Goal: Navigation & Orientation: Find specific page/section

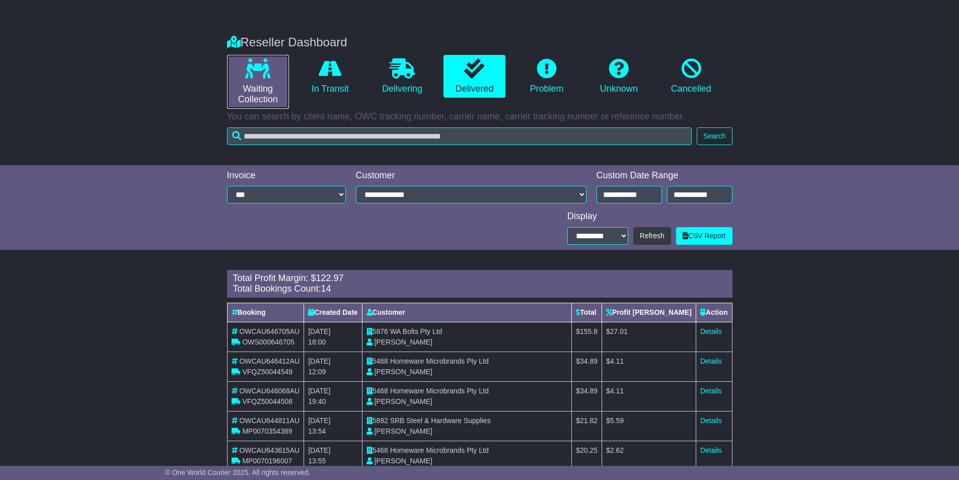
click at [259, 77] on icon at bounding box center [257, 68] width 25 height 20
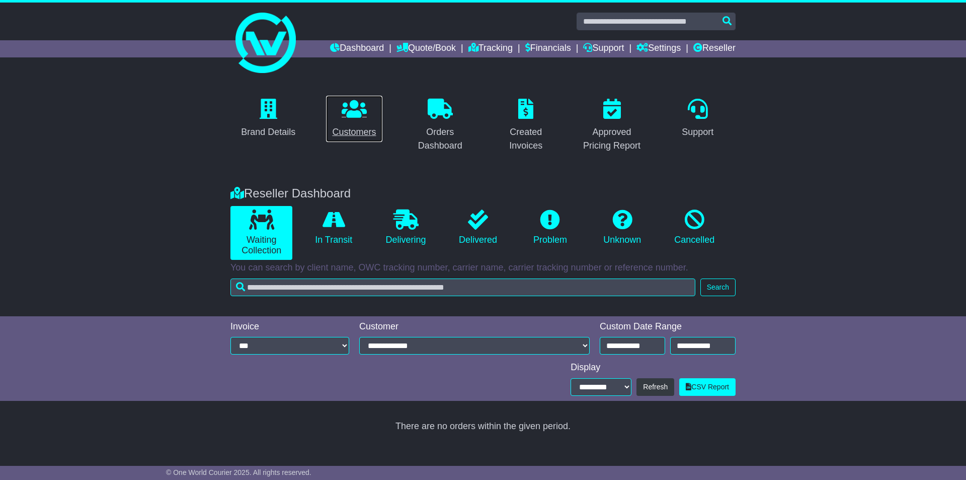
click at [348, 112] on icon at bounding box center [354, 109] width 25 height 20
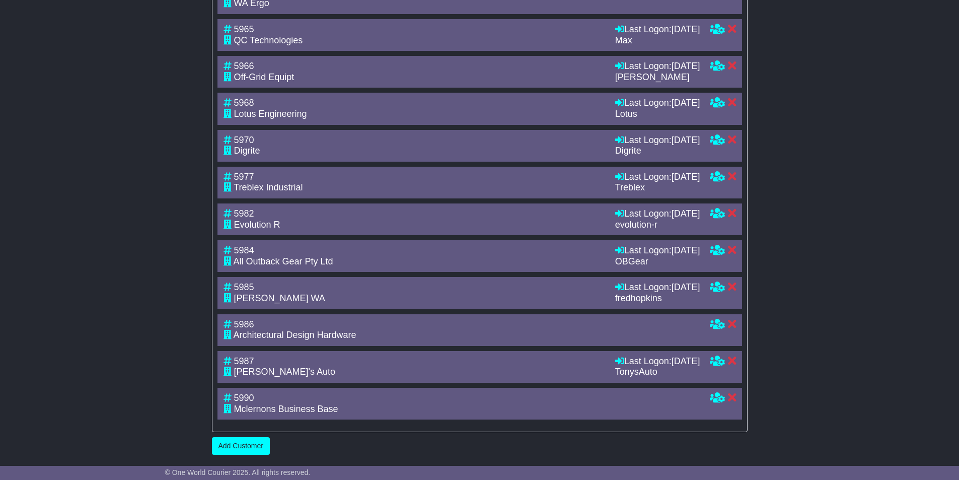
scroll to position [1758, 0]
click at [270, 366] on span "Tony's Auto" at bounding box center [285, 371] width 102 height 10
click at [353, 365] on div "5987" at bounding box center [413, 361] width 381 height 11
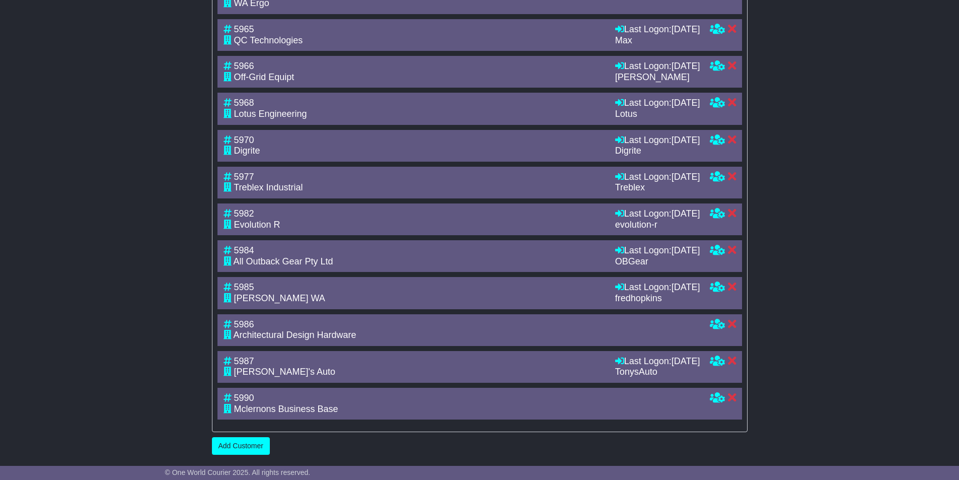
click at [615, 360] on div "Last Logon: 17th September 2025" at bounding box center [657, 361] width 85 height 11
click at [615, 371] on div "TonysAuto" at bounding box center [657, 371] width 85 height 11
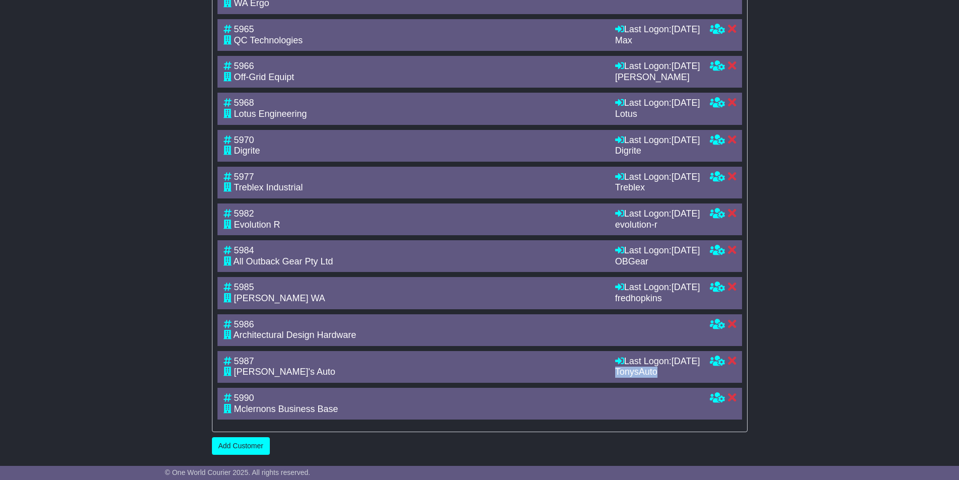
click at [615, 371] on div "TonysAuto" at bounding box center [657, 371] width 85 height 11
click at [615, 363] on div "Last Logon: 17th September 2025" at bounding box center [657, 361] width 85 height 11
drag, startPoint x: 586, startPoint y: 370, endPoint x: 543, endPoint y: 359, distance: 43.7
click at [543, 359] on div "5987 Tony's Auto Last Logon: 17th September 2025 TonysAuto" at bounding box center [479, 367] width 522 height 22
click at [615, 367] on div "TonysAuto" at bounding box center [657, 371] width 85 height 11
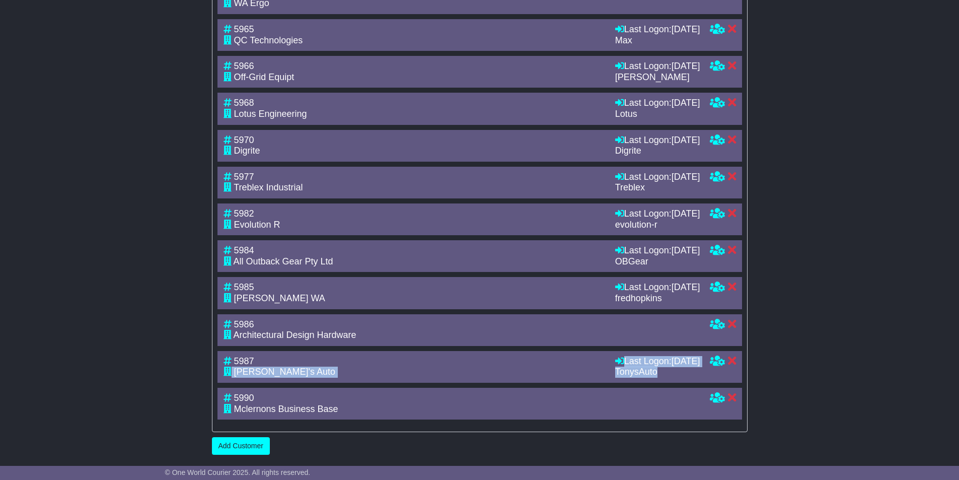
drag, startPoint x: 617, startPoint y: 369, endPoint x: 518, endPoint y: 351, distance: 101.3
click at [520, 351] on div "5987 Tony's Auto Last Logon: 17th September 2025 TonysAuto Last Logon: 17th Sep…" at bounding box center [479, 367] width 524 height 32
click at [610, 359] on div "Last Logon: 17th September 2025 TonysAuto" at bounding box center [657, 367] width 95 height 22
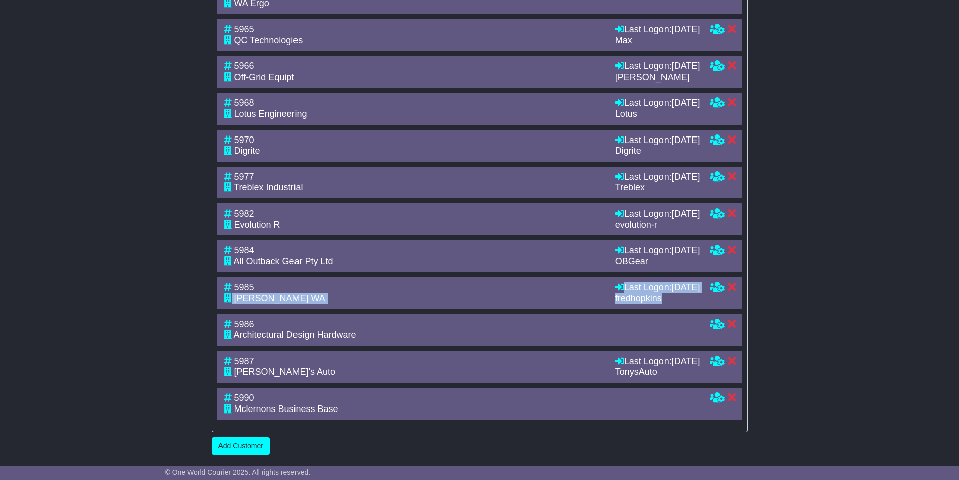
drag, startPoint x: 612, startPoint y: 296, endPoint x: 511, endPoint y: 286, distance: 101.6
click at [516, 278] on div "5985 Fred Hopkins WA Last Logon: 16th September 2025 fredhopkins Last Logon: 16…" at bounding box center [479, 293] width 524 height 32
click at [519, 299] on div "Fred Hopkins WA" at bounding box center [413, 298] width 381 height 11
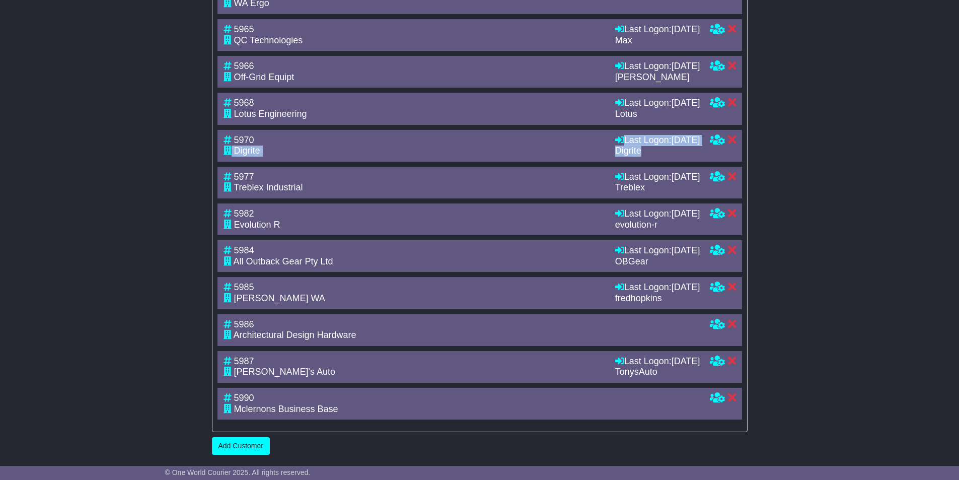
drag, startPoint x: 600, startPoint y: 254, endPoint x: 536, endPoint y: 235, distance: 66.7
click at [536, 156] on div "5970 Digrite Last Logon: 18th September 2025 Digrite" at bounding box center [479, 146] width 522 height 22
click at [570, 198] on div "5977 Treblex Industrial Last Logon: 16th September 2025 Treblex Last Logon: 16t…" at bounding box center [479, 183] width 524 height 32
drag, startPoint x: 596, startPoint y: 257, endPoint x: 355, endPoint y: 244, distance: 241.4
click at [360, 162] on div "5970 Digrite Last Logon: 18th September 2025 Digrite Last Logon: 18th September…" at bounding box center [479, 146] width 524 height 32
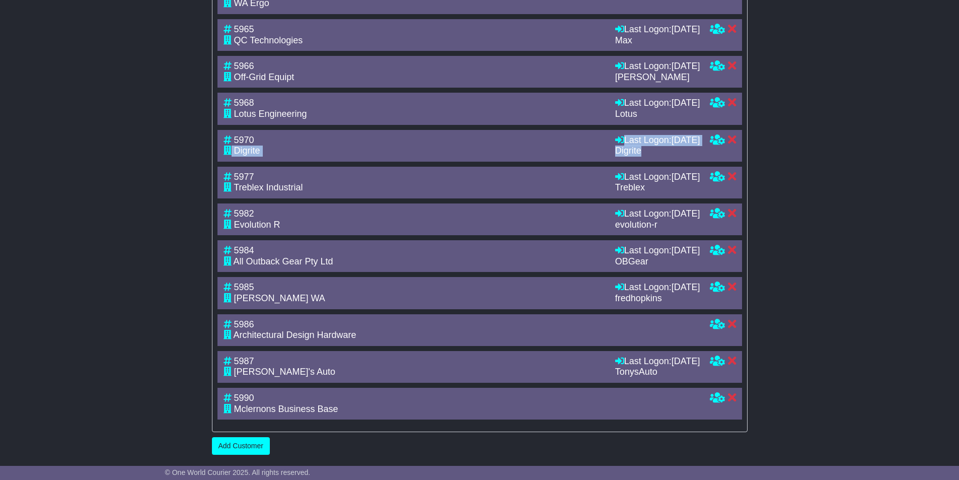
scroll to position [1758, 0]
